Goal: Information Seeking & Learning: Learn about a topic

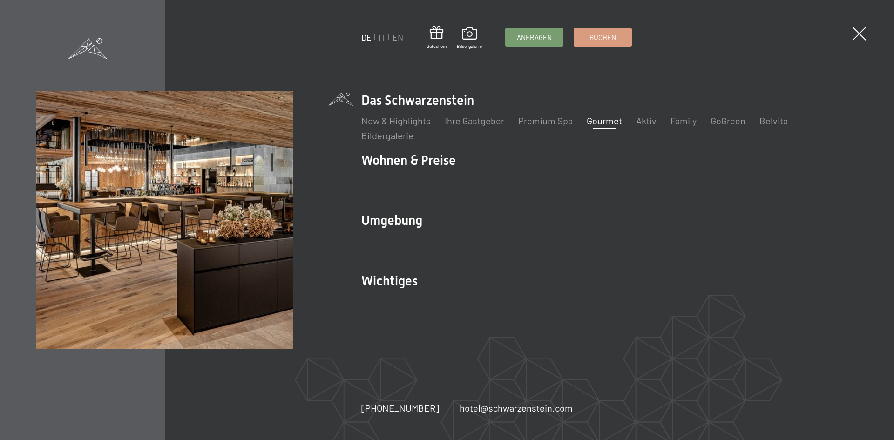
click at [595, 122] on link "Gourmet" at bounding box center [604, 120] width 35 height 11
click at [596, 117] on link "Gourmet" at bounding box center [604, 120] width 35 height 11
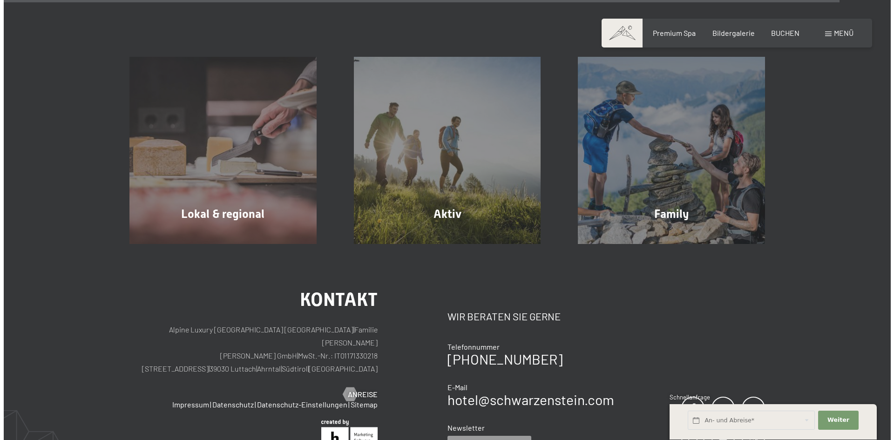
scroll to position [3165, 0]
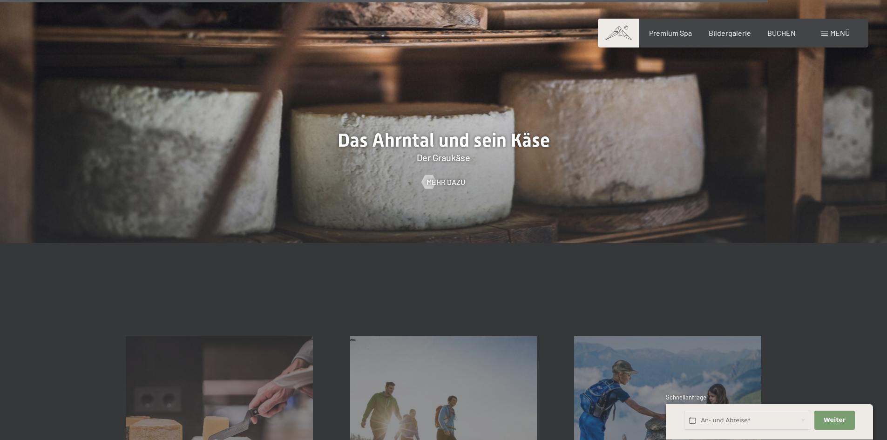
click at [444, 164] on div at bounding box center [443, 54] width 887 height 380
click at [444, 177] on span "Mehr dazu" at bounding box center [455, 182] width 39 height 10
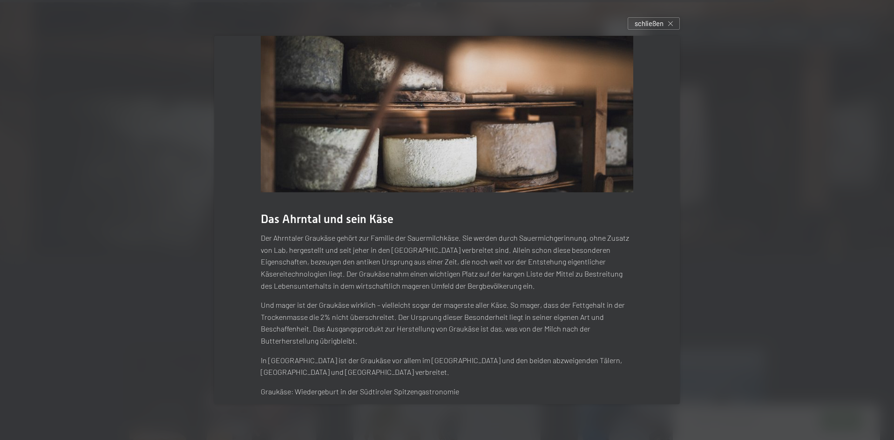
scroll to position [0, 0]
